Goal: Browse casually

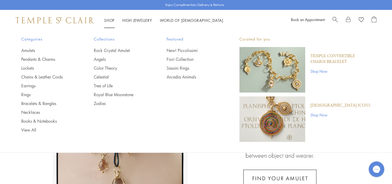
click at [112, 18] on link "Shop Shop" at bounding box center [109, 20] width 10 height 5
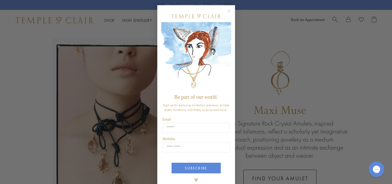
click at [226, 10] on circle "Close dialog" at bounding box center [229, 11] width 6 height 6
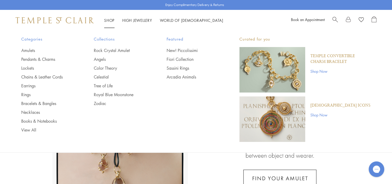
click at [111, 19] on link "Shop Shop" at bounding box center [109, 20] width 10 height 5
click at [25, 50] on link "Amulets" at bounding box center [47, 50] width 52 height 6
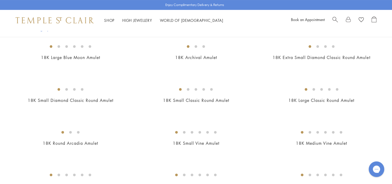
scroll to position [93, 0]
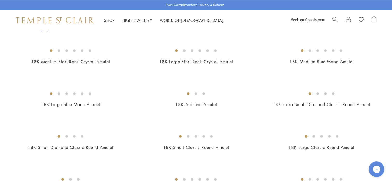
click at [0, 0] on img at bounding box center [0, 0] width 0 height 0
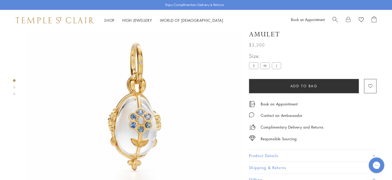
click at [264, 63] on label "M" at bounding box center [265, 65] width 9 height 6
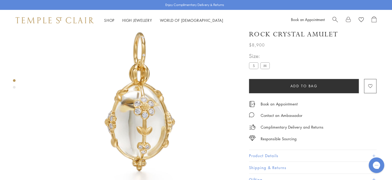
scroll to position [62, 0]
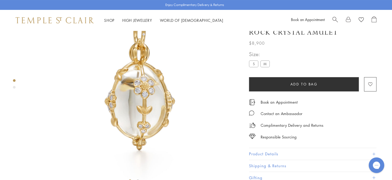
click at [254, 64] on label "S" at bounding box center [253, 63] width 9 height 6
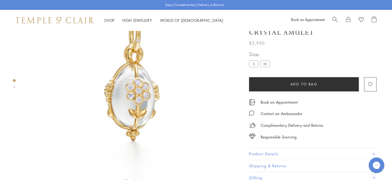
scroll to position [31, 0]
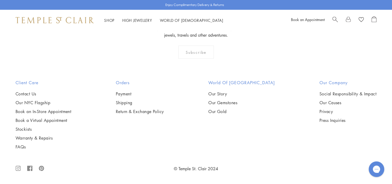
scroll to position [1255, 0]
click at [0, 0] on img at bounding box center [0, 0] width 0 height 0
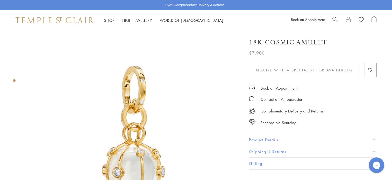
click at [271, 138] on button "Product Details" at bounding box center [313, 140] width 128 height 12
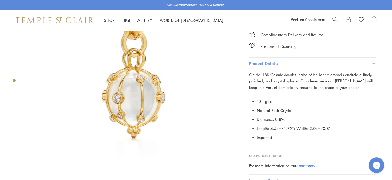
scroll to position [66, 0]
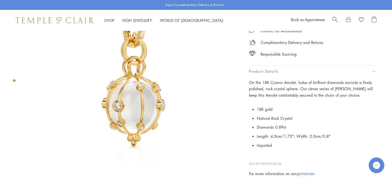
click at [218, 103] on img at bounding box center [134, 72] width 216 height 216
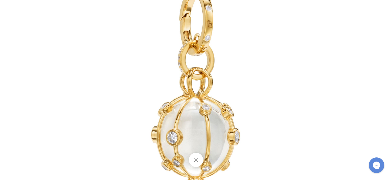
scroll to position [98, 0]
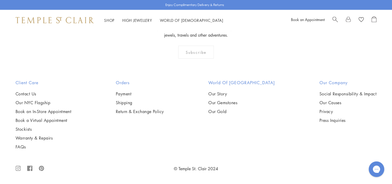
scroll to position [2641, 0]
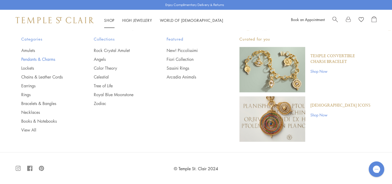
click at [41, 56] on link "Pendants & Charms" at bounding box center [47, 59] width 52 height 6
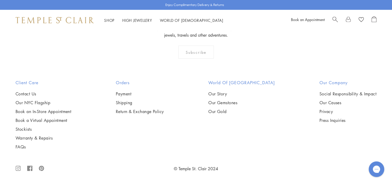
scroll to position [3371, 0]
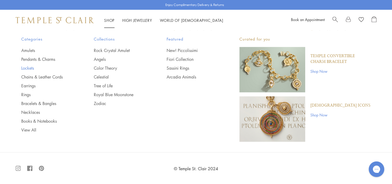
click at [29, 65] on link "Lockets" at bounding box center [47, 68] width 52 height 6
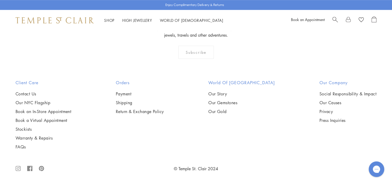
scroll to position [809, 0]
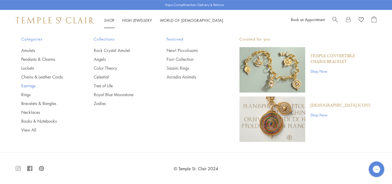
click at [30, 85] on link "Earrings" at bounding box center [47, 86] width 52 height 6
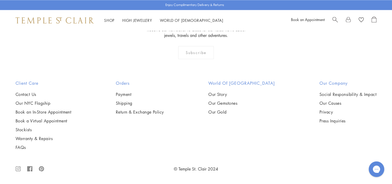
scroll to position [2666, 0]
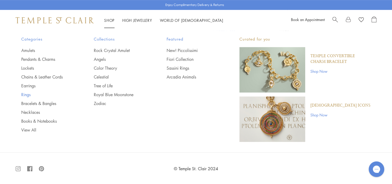
click at [25, 93] on link "Rings" at bounding box center [47, 95] width 52 height 6
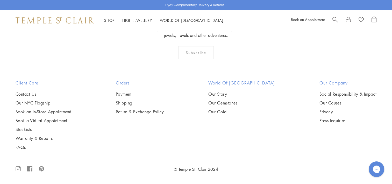
scroll to position [2355, 0]
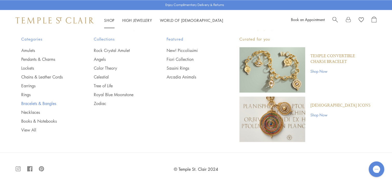
click at [41, 101] on link "Bracelets & Bangles" at bounding box center [47, 103] width 52 height 6
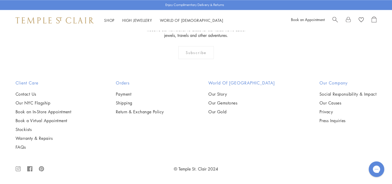
scroll to position [2054, 0]
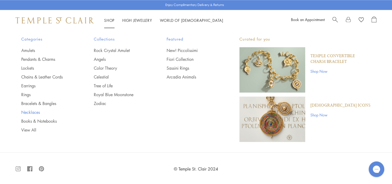
click at [31, 110] on link "Necklaces" at bounding box center [47, 112] width 52 height 6
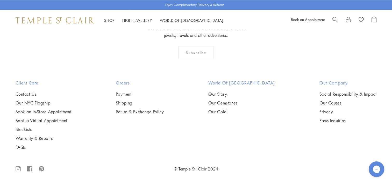
scroll to position [2189, 0]
